Goal: Check status: Verify the current state of an ongoing process or item

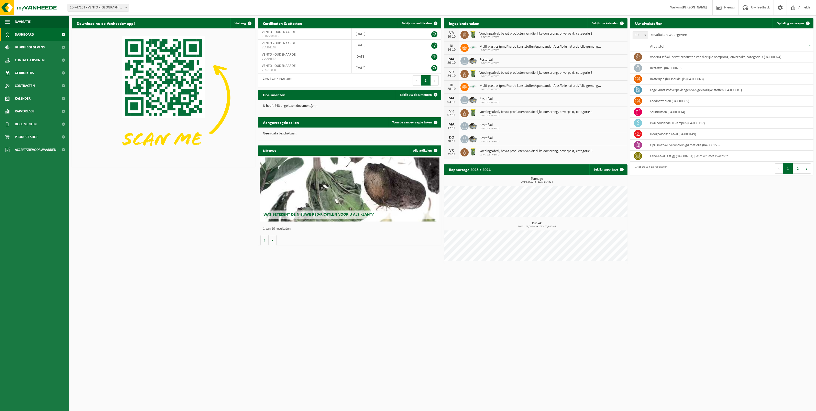
drag, startPoint x: 690, startPoint y: 10, endPoint x: 447, endPoint y: 348, distance: 416.6
click at [447, 360] on html "Vestiging: 10-747103 - VENTO - OUDENAARDE 10-747103 - VENTO - OUDENAARDE Welkom…" at bounding box center [408, 205] width 816 height 411
click at [37, 108] on link "Rapportage" at bounding box center [34, 111] width 69 height 13
click at [37, 123] on span "In grafiekvorm" at bounding box center [27, 124] width 23 height 10
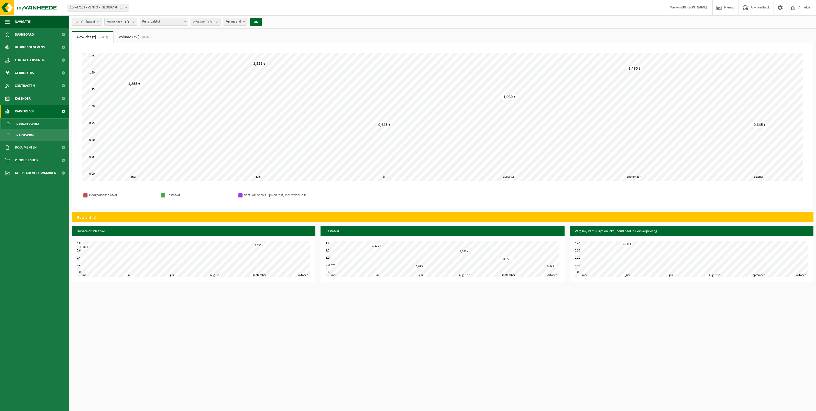
click at [94, 23] on span "[DATE] - [DATE]" at bounding box center [84, 22] width 20 height 8
click at [124, 35] on button "Huidige maand" at bounding box center [116, 33] width 85 height 10
click at [188, 22] on span "Per afvalstof" at bounding box center [164, 21] width 48 height 7
click at [214, 21] on span "Afvalstof (2/2)" at bounding box center [203, 22] width 20 height 8
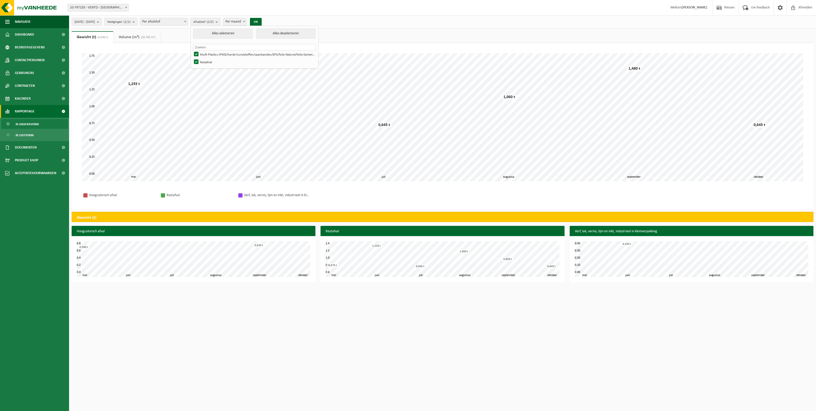
click at [214, 21] on span "Afvalstof (2/2)" at bounding box center [203, 22] width 20 height 8
click at [129, 35] on link "Volume (m³) (28,760 m³)" at bounding box center [137, 37] width 47 height 12
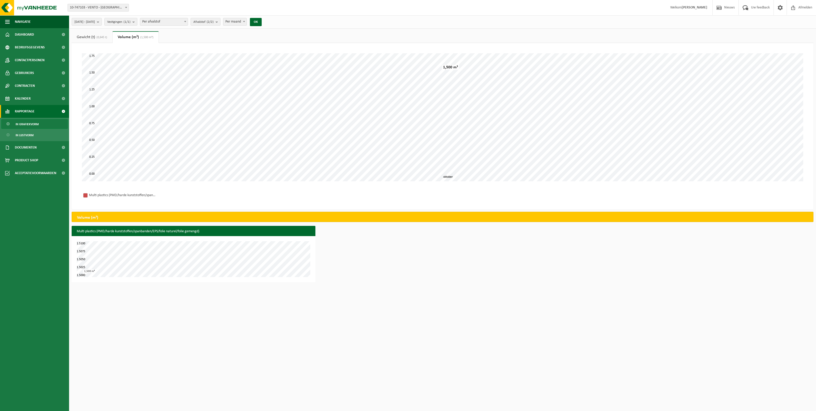
click at [95, 37] on link "Gewicht (t) (0,645 t)" at bounding box center [92, 37] width 41 height 12
click at [214, 22] on span "Afvalstof (2/2)" at bounding box center [203, 22] width 20 height 8
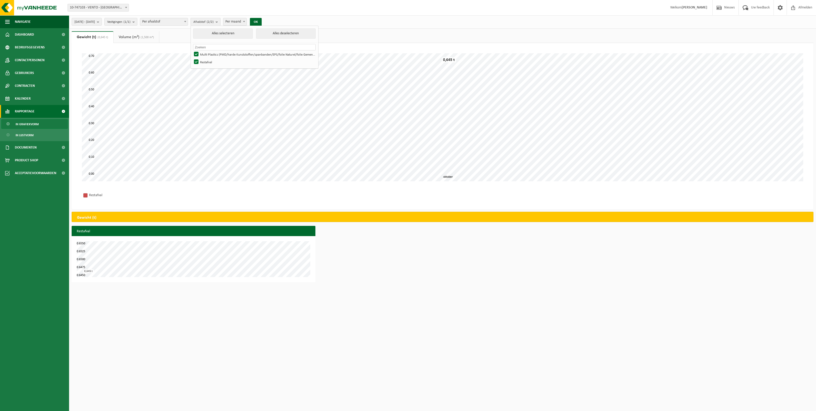
click at [214, 22] on span "Afvalstof (2/2)" at bounding box center [203, 22] width 20 height 8
click at [247, 22] on span "Per maand" at bounding box center [235, 21] width 24 height 7
click at [181, 20] on span "Per afvalstof" at bounding box center [164, 21] width 48 height 7
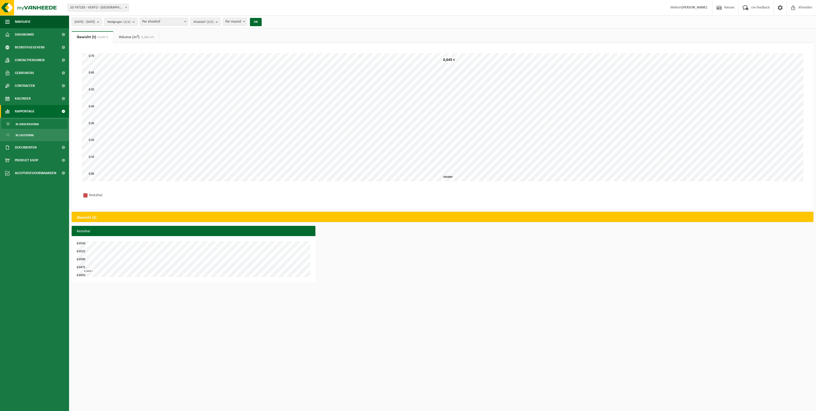
click at [130, 18] on span "Vestigingen (1/1)" at bounding box center [118, 22] width 23 height 8
click at [130, 20] on count "(1/1)" at bounding box center [127, 21] width 7 height 3
click at [95, 21] on span "[DATE] - [DATE]" at bounding box center [84, 22] width 20 height 8
click at [99, 106] on input "[DATE]" at bounding box center [95, 106] width 40 height 7
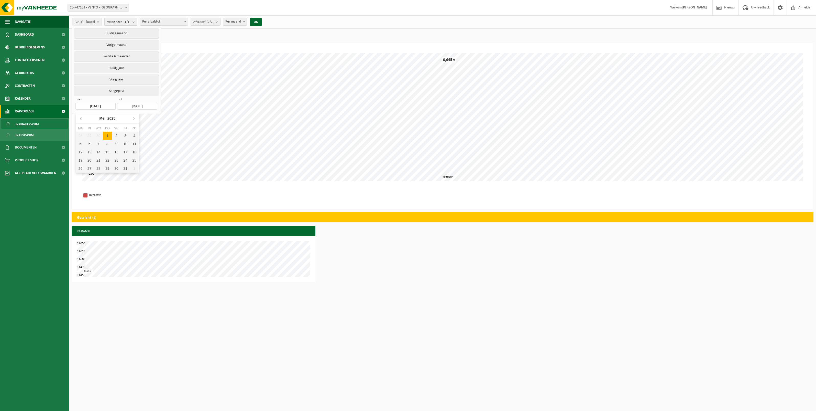
click at [79, 117] on icon at bounding box center [81, 118] width 8 height 8
click at [133, 118] on icon at bounding box center [134, 118] width 8 height 8
click at [88, 135] on div "1" at bounding box center [89, 136] width 9 height 8
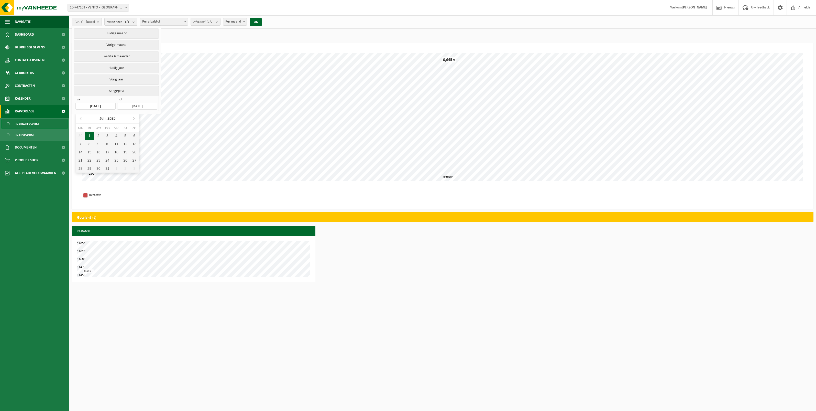
type input "[DATE]"
click at [131, 106] on input "[DATE]" at bounding box center [137, 106] width 40 height 7
click at [176, 117] on icon at bounding box center [175, 118] width 8 height 8
click at [122, 117] on icon at bounding box center [122, 118] width 8 height 8
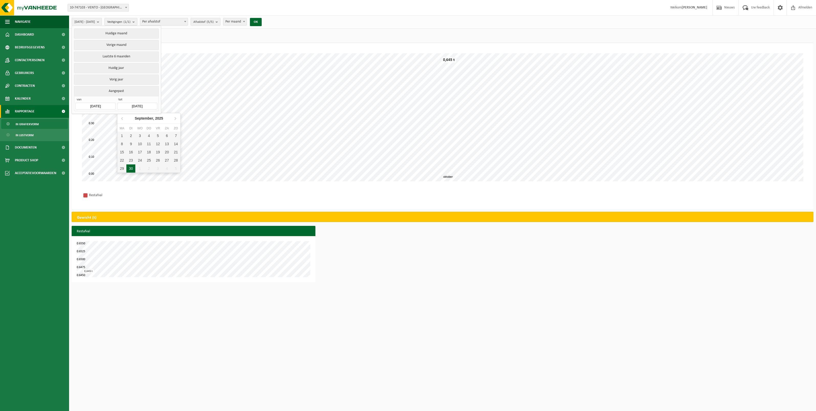
click at [133, 170] on div "30" at bounding box center [130, 168] width 9 height 8
type input "[DATE]"
click at [262, 23] on button "OK" at bounding box center [256, 22] width 12 height 8
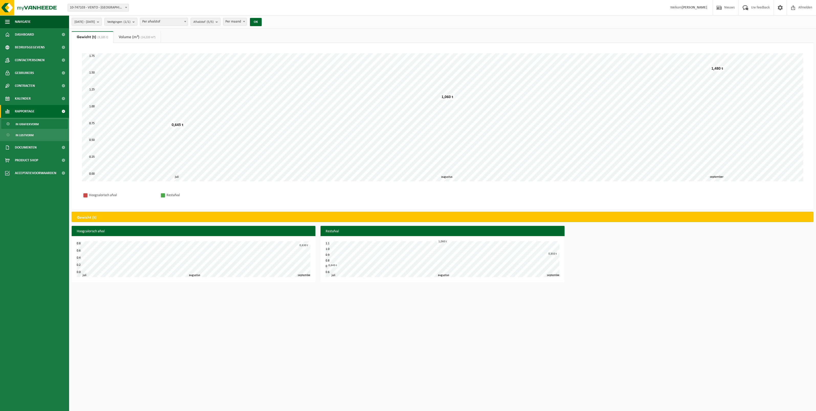
click at [132, 39] on link "Volume (m³) (14,220 m³)" at bounding box center [137, 37] width 47 height 12
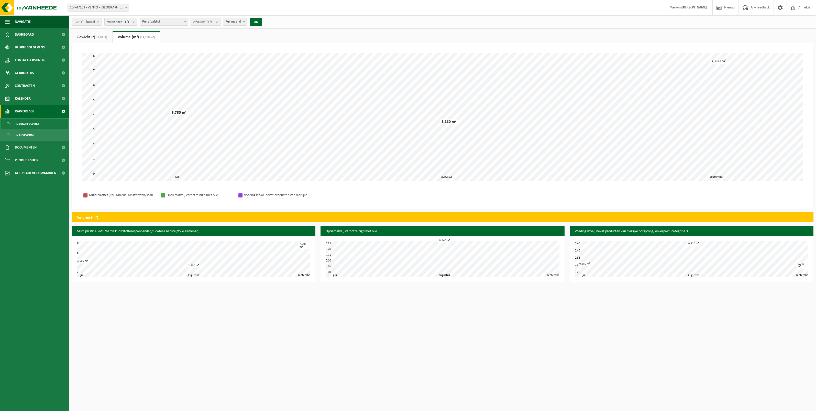
click at [85, 35] on link "Gewicht (t) (3,185 t)" at bounding box center [92, 37] width 41 height 12
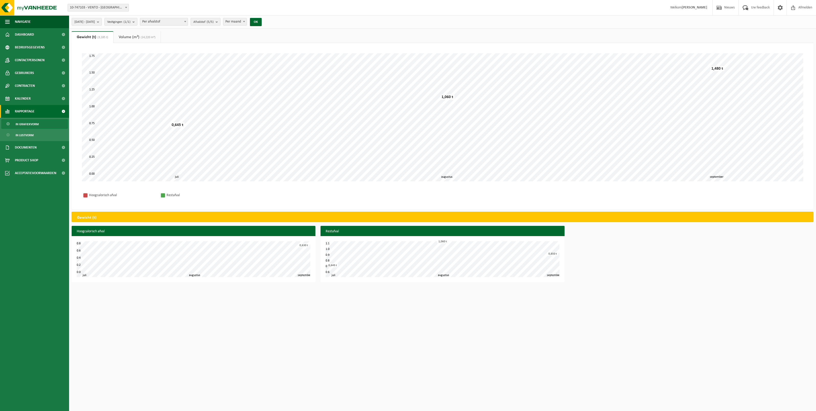
click at [137, 37] on link "Volume (m³) (14,220 m³)" at bounding box center [137, 37] width 47 height 12
